Goal: Task Accomplishment & Management: Complete application form

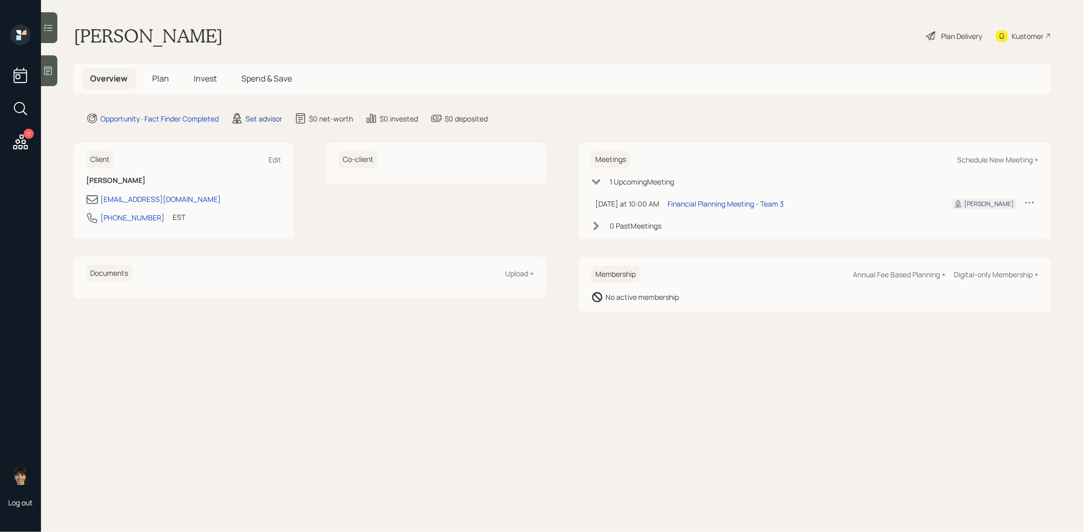
click at [254, 117] on div "Set advisor" at bounding box center [263, 118] width 37 height 11
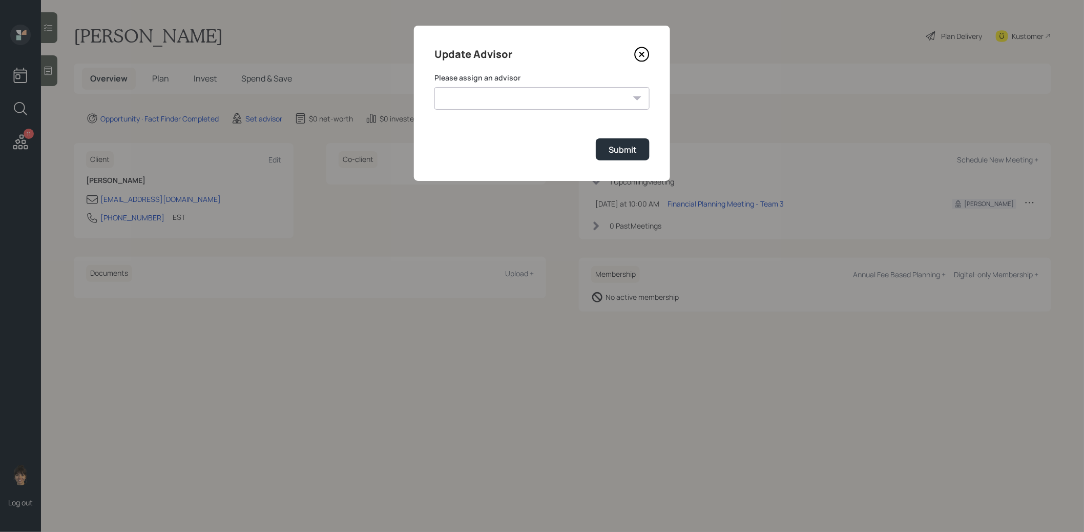
click at [487, 96] on select "[PERSON_NAME] [PERSON_NAME] End [PERSON_NAME] [PERSON_NAME] [PERSON_NAME] [PERS…" at bounding box center [542, 98] width 215 height 23
select select "8b79112e-3cfb-44f9-89e7-15267fe946c1"
click at [435, 87] on select "[PERSON_NAME] [PERSON_NAME] End [PERSON_NAME] [PERSON_NAME] [PERSON_NAME] [PERS…" at bounding box center [542, 98] width 215 height 23
click at [620, 149] on div "Submit" at bounding box center [623, 149] width 28 height 11
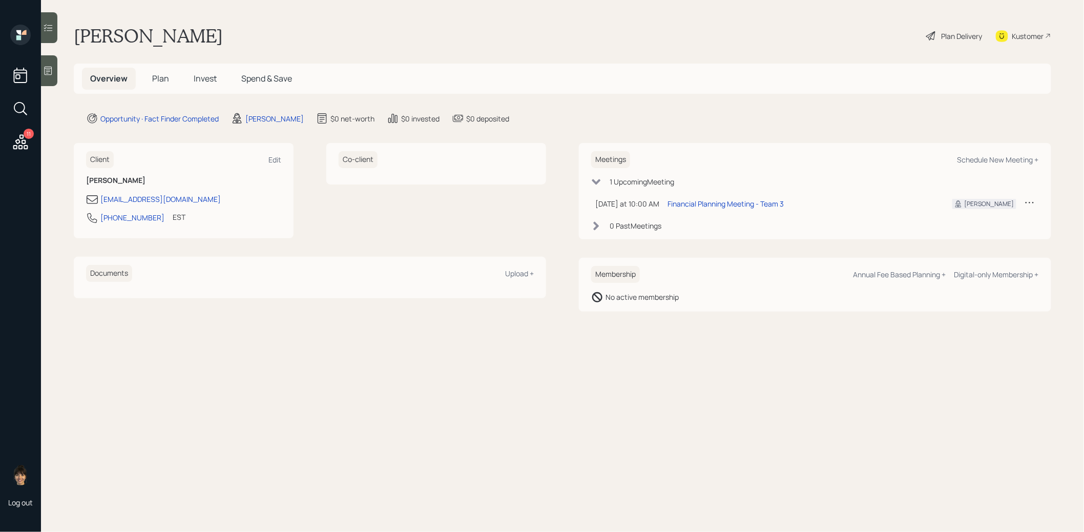
click at [158, 75] on span "Plan" at bounding box center [160, 78] width 17 height 11
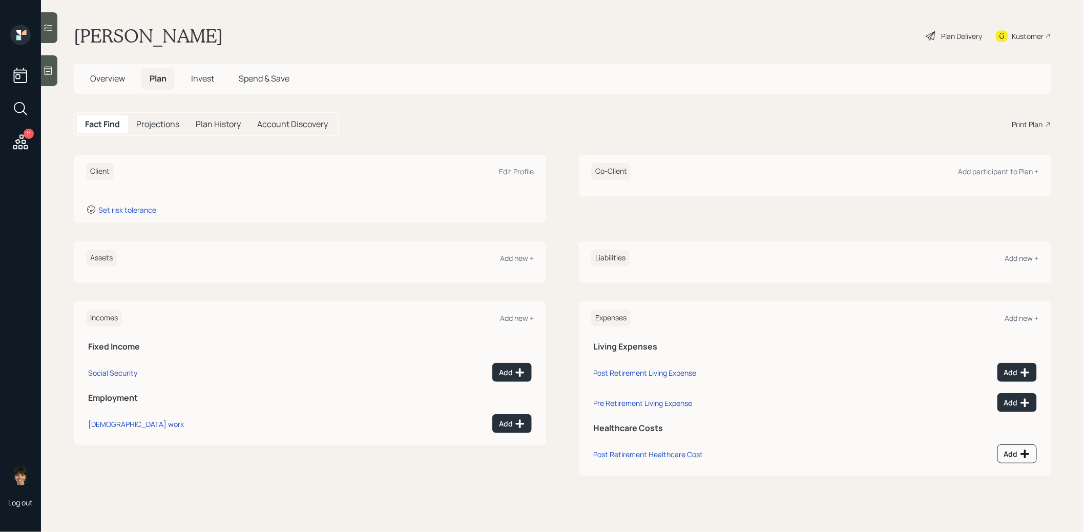
click at [48, 77] on div at bounding box center [49, 70] width 16 height 31
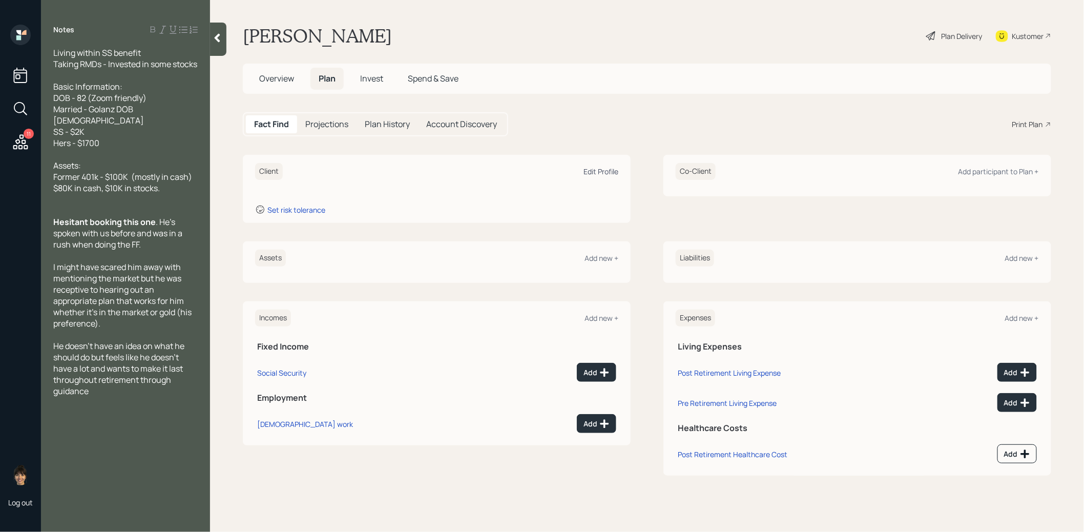
click at [598, 170] on div "Edit Profile" at bounding box center [601, 172] width 35 height 10
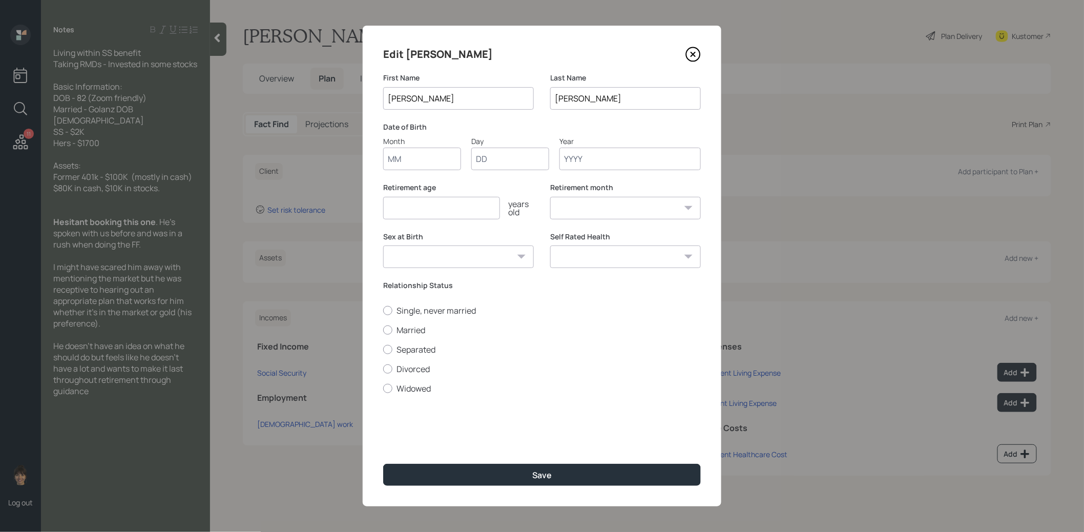
click at [424, 159] on input "Month" at bounding box center [422, 159] width 78 height 23
type input "01"
type input "1940"
select select "1"
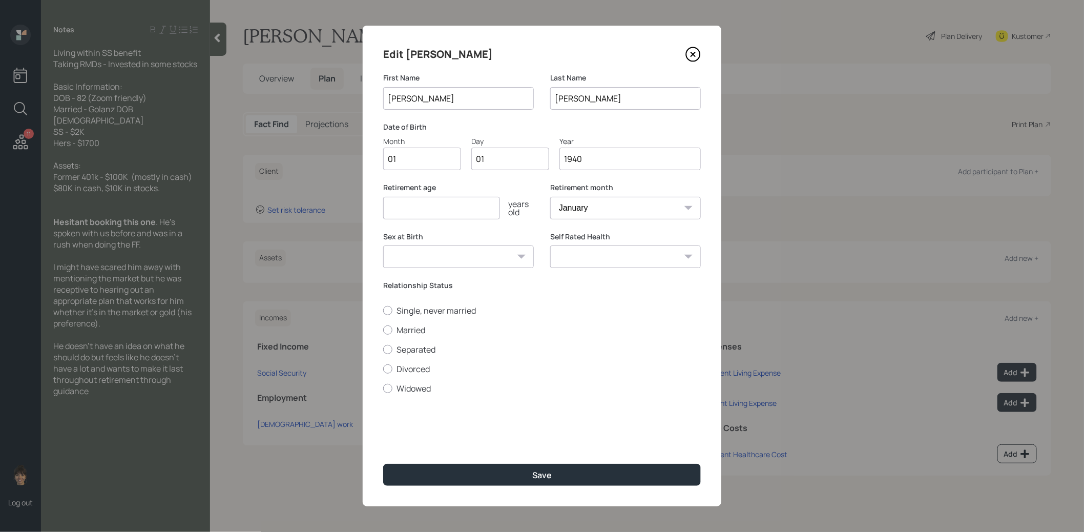
type input "1940"
click at [422, 205] on input "number" at bounding box center [441, 208] width 117 height 23
type input "67"
click at [459, 477] on button "Save" at bounding box center [542, 475] width 318 height 22
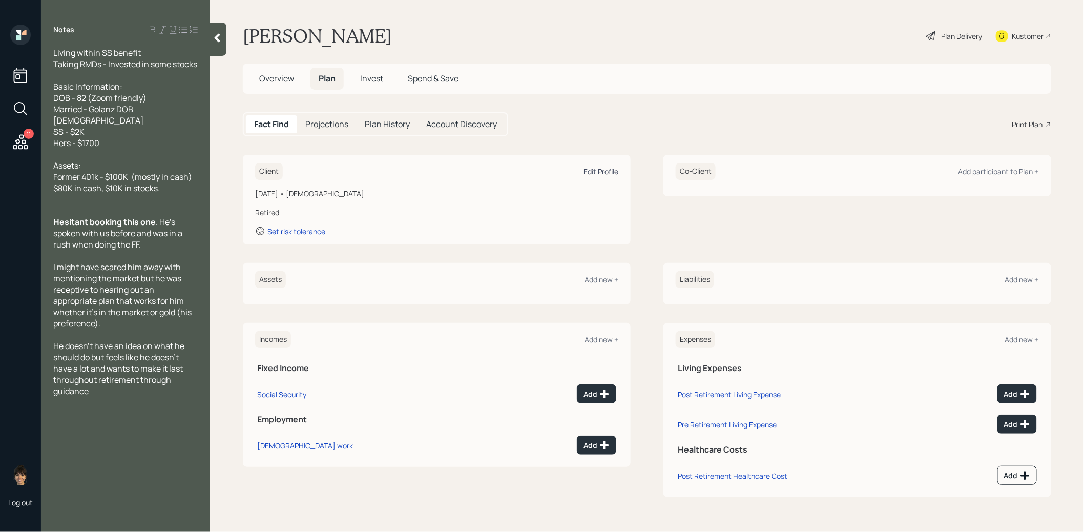
click at [599, 167] on div "Edit Profile" at bounding box center [601, 172] width 35 height 10
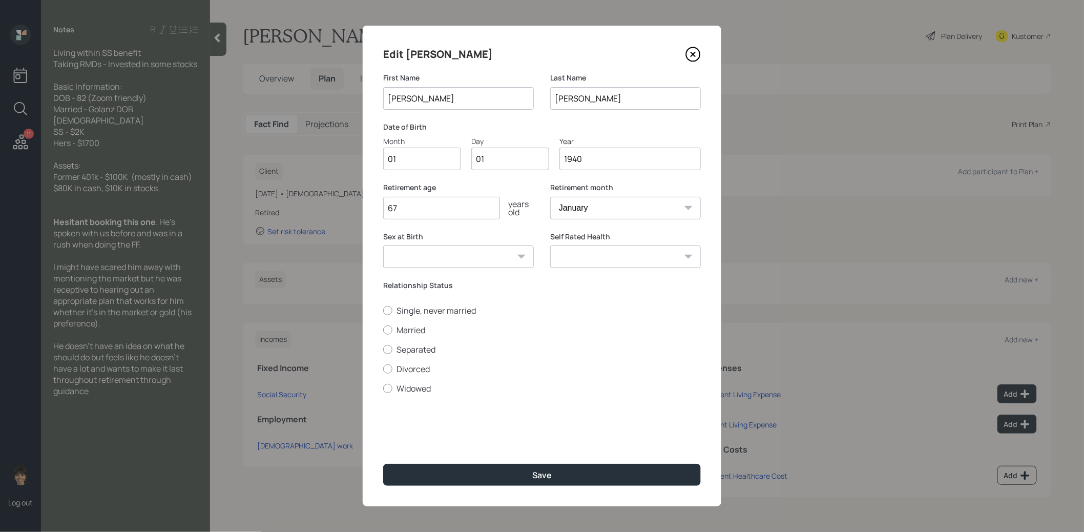
click at [597, 163] on input "1940" at bounding box center [630, 159] width 141 height 23
type input "1943"
click at [390, 329] on div at bounding box center [387, 329] width 9 height 9
click at [383, 330] on input "Married" at bounding box center [383, 330] width 1 height 1
radio input "true"
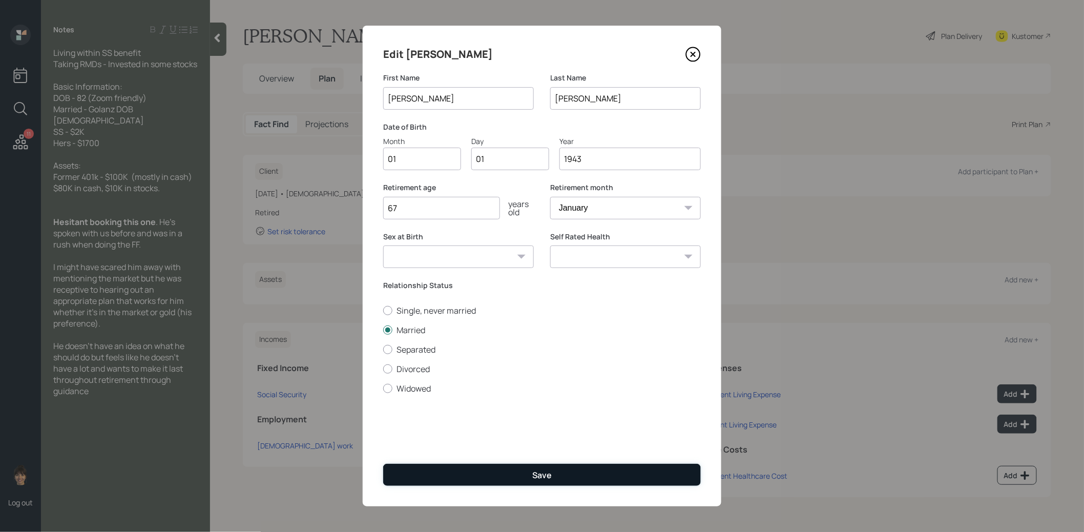
click at [475, 479] on button "Save" at bounding box center [542, 475] width 318 height 22
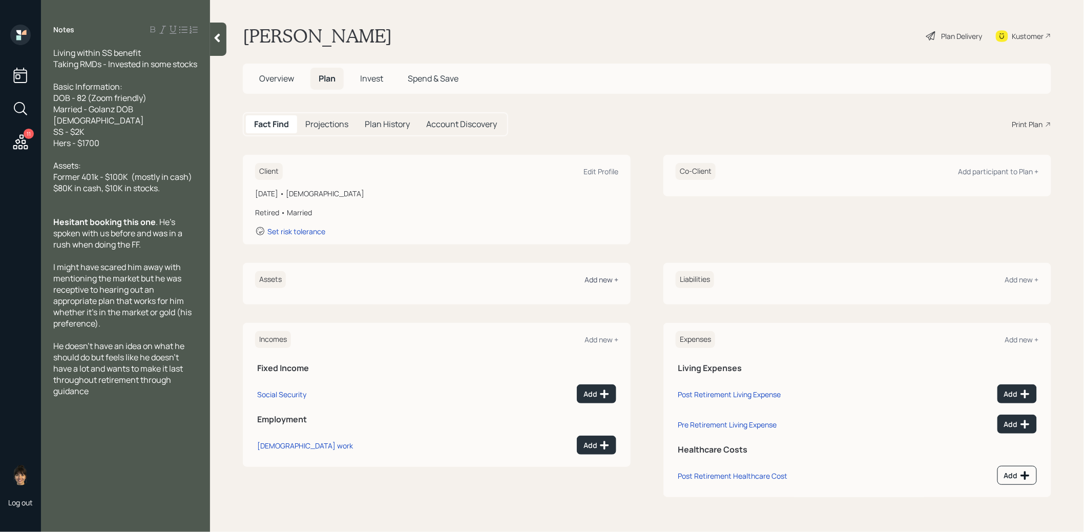
click at [600, 280] on div "Add new +" at bounding box center [602, 280] width 34 height 10
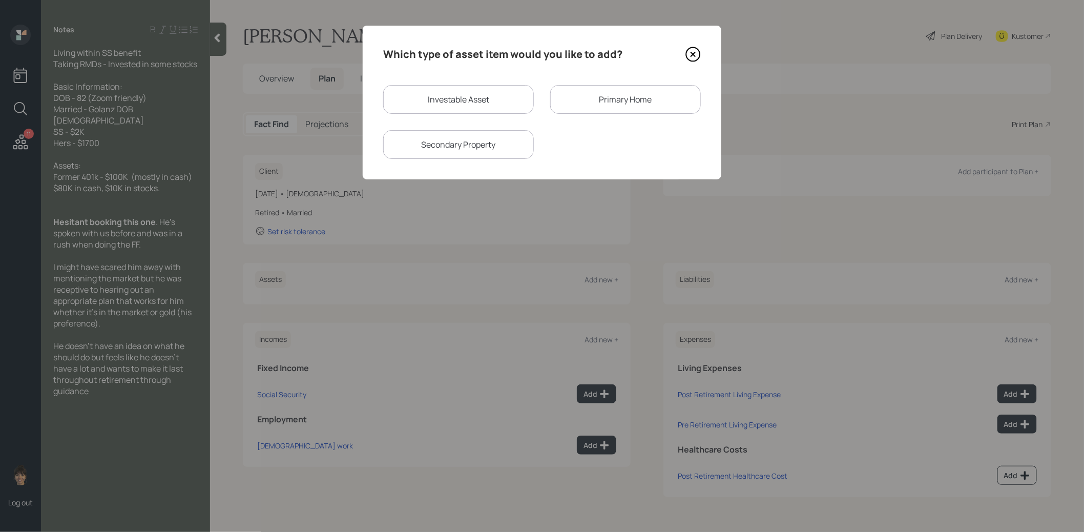
click at [463, 101] on div "Investable Asset" at bounding box center [458, 99] width 151 height 29
select select "taxable"
select select "balanced"
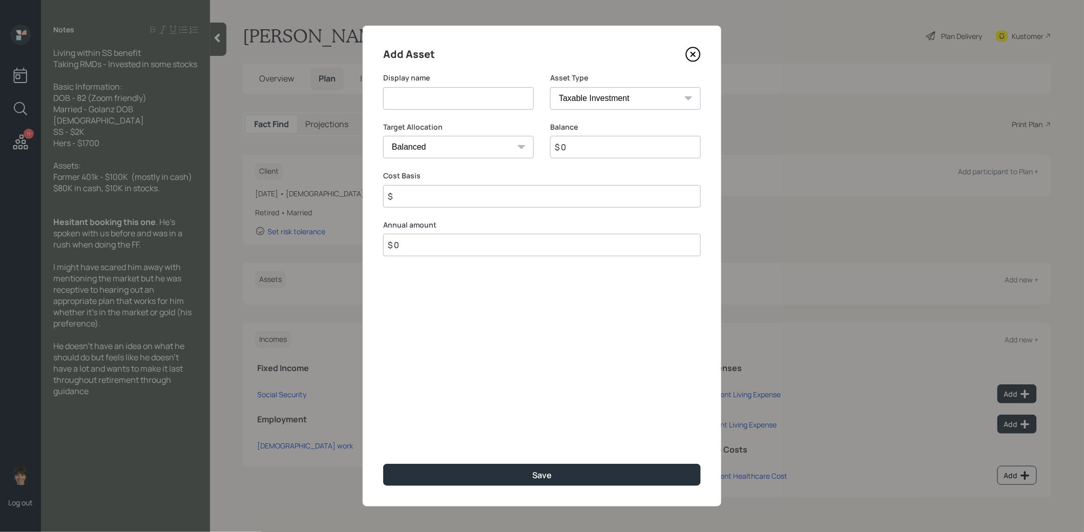
click at [463, 101] on input at bounding box center [458, 98] width 151 height 23
click at [694, 52] on icon at bounding box center [693, 54] width 15 height 15
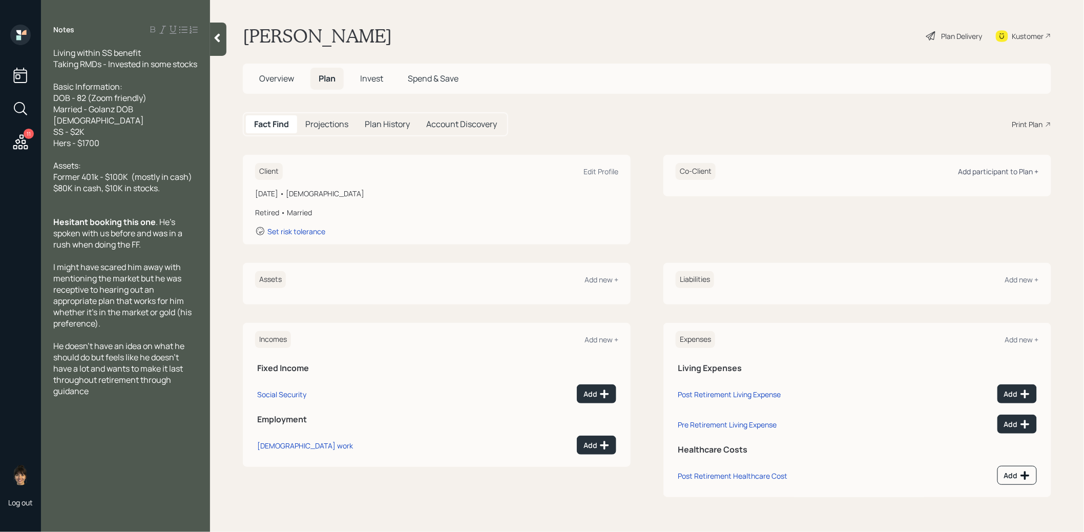
click at [995, 172] on div "Add participant to Plan +" at bounding box center [999, 172] width 80 height 10
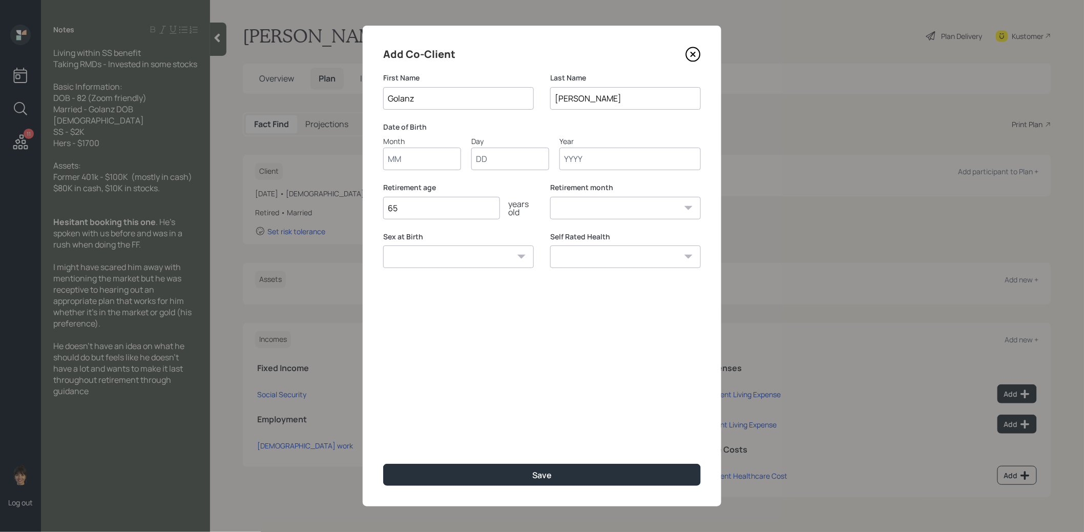
type input "Golanz"
click at [437, 167] on input "Month" at bounding box center [422, 159] width 78 height 23
type input "03"
type input "29"
type input "1934"
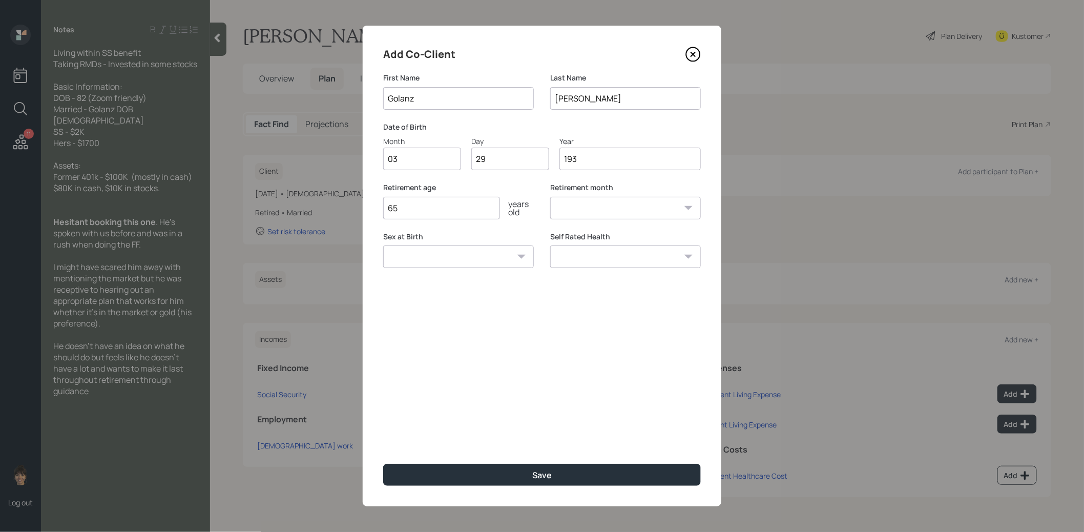
select select "3"
type input "1934"
click at [449, 480] on button "Save" at bounding box center [542, 475] width 318 height 22
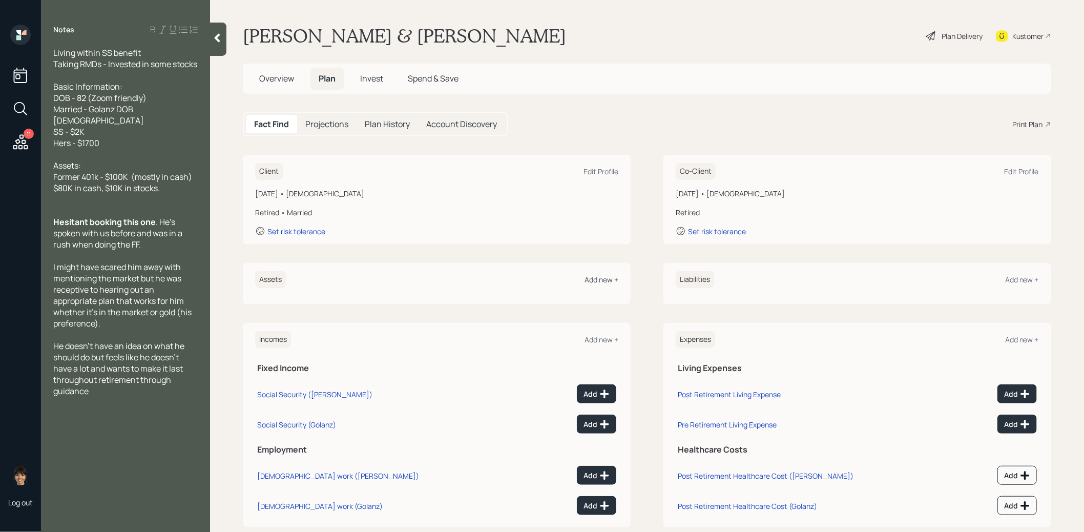
click at [598, 279] on div "Add new +" at bounding box center [602, 280] width 34 height 10
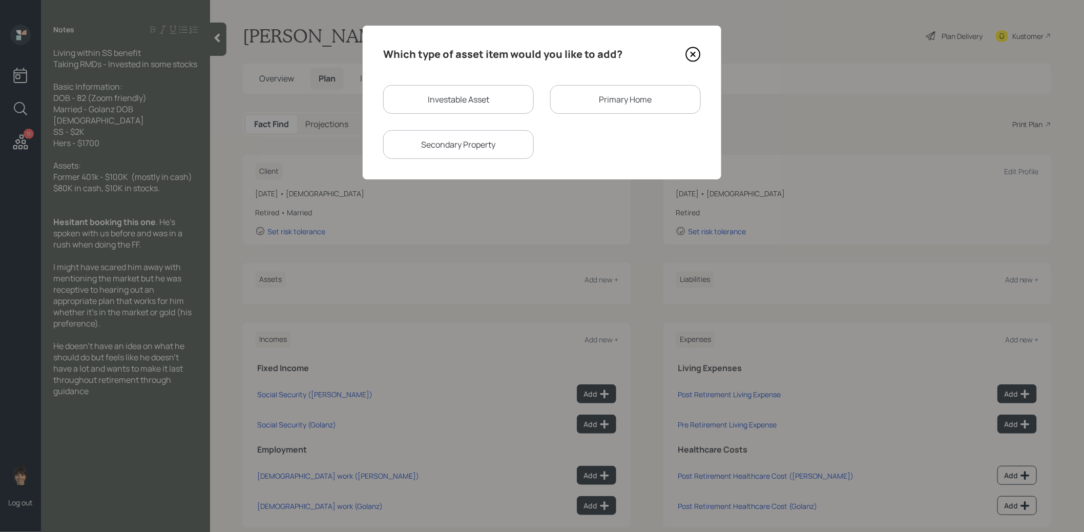
click at [448, 99] on div "Investable Asset" at bounding box center [458, 99] width 151 height 29
select select "taxable"
select select "balanced"
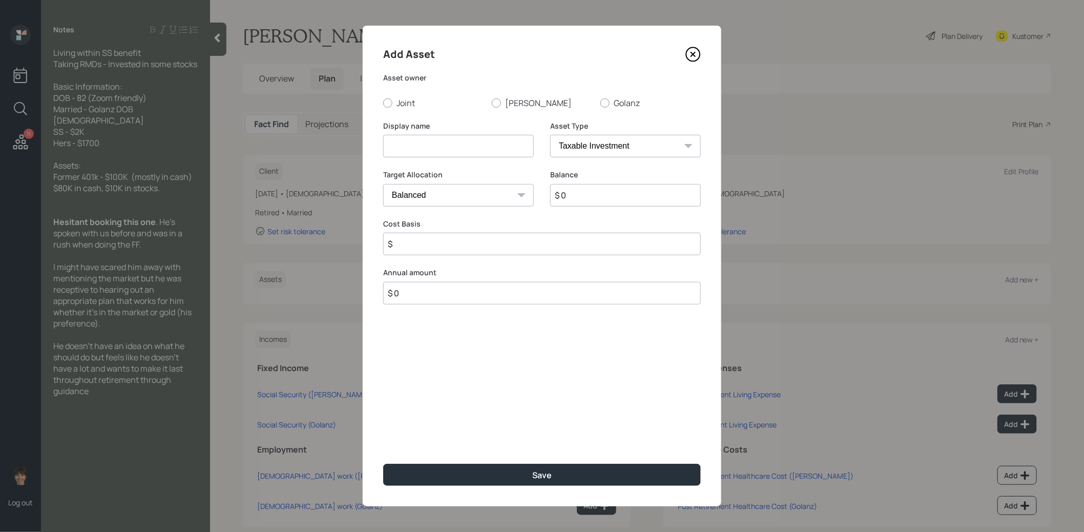
click at [424, 142] on input at bounding box center [458, 146] width 151 height 23
click at [500, 102] on div at bounding box center [496, 102] width 9 height 9
click at [492, 102] on input "[PERSON_NAME]" at bounding box center [491, 102] width 1 height 1
radio input "true"
click at [464, 150] on input at bounding box center [458, 146] width 151 height 23
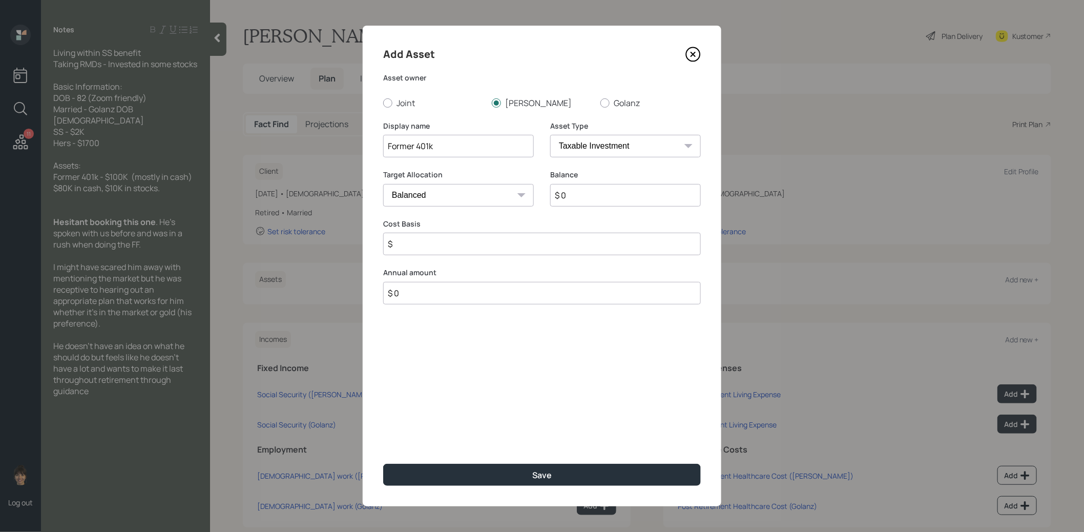
type input "Former 401k"
click at [614, 147] on select "SEP [PERSON_NAME] IRA 401(k) [PERSON_NAME] 401(k) 403(b) [PERSON_NAME] 403(b) 4…" at bounding box center [625, 146] width 151 height 23
select select "company_sponsored"
click at [550, 135] on select "SEP [PERSON_NAME] IRA 401(k) [PERSON_NAME] 401(k) 403(b) [PERSON_NAME] 403(b) 4…" at bounding box center [625, 146] width 151 height 23
click at [579, 202] on input "$ 0" at bounding box center [625, 195] width 151 height 23
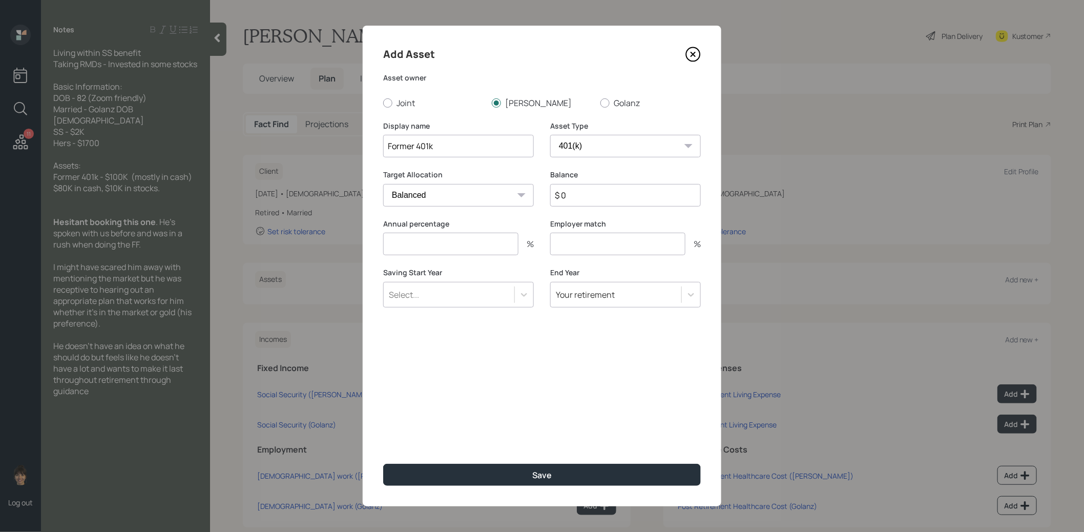
click at [579, 202] on input "$ 0" at bounding box center [625, 195] width 151 height 23
type input "$ 100,000"
click at [466, 243] on input "number" at bounding box center [450, 244] width 135 height 23
type input "0"
click at [596, 249] on input "0" at bounding box center [617, 244] width 135 height 23
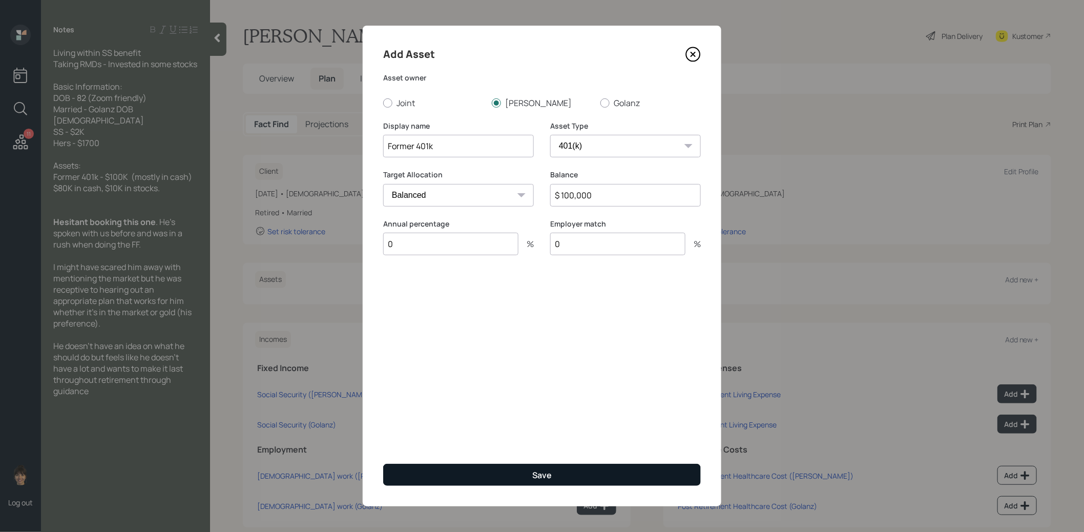
type input "0"
click at [513, 473] on button "Save" at bounding box center [542, 475] width 318 height 22
